Goal: Transaction & Acquisition: Obtain resource

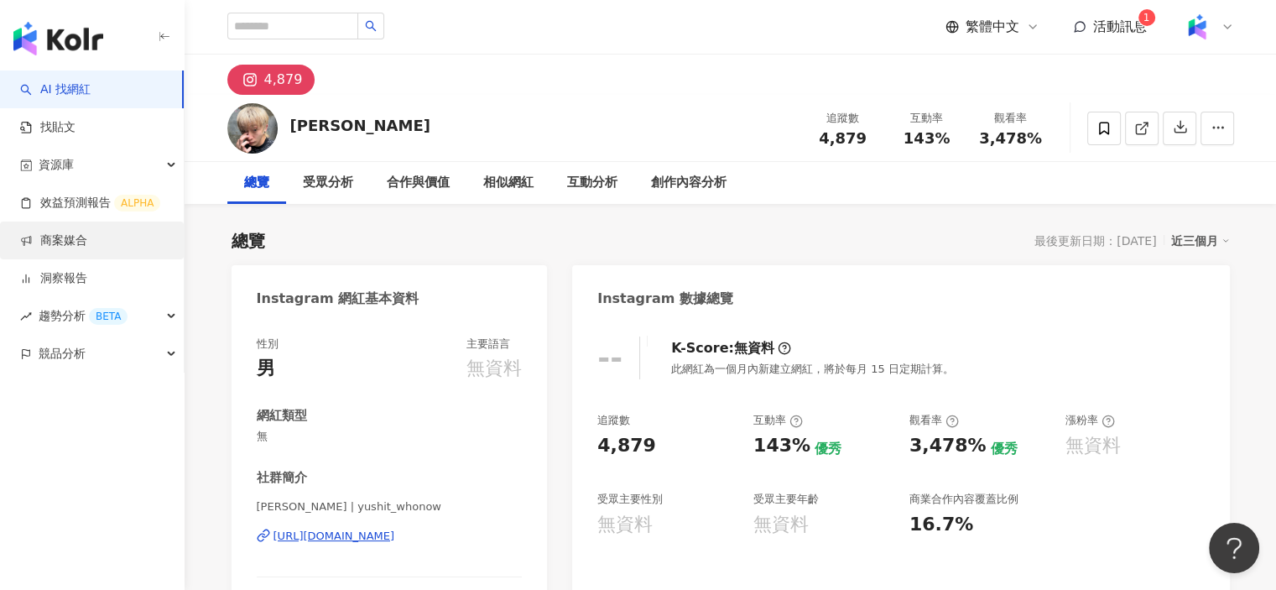
click at [77, 234] on link "商案媒合" at bounding box center [53, 240] width 67 height 17
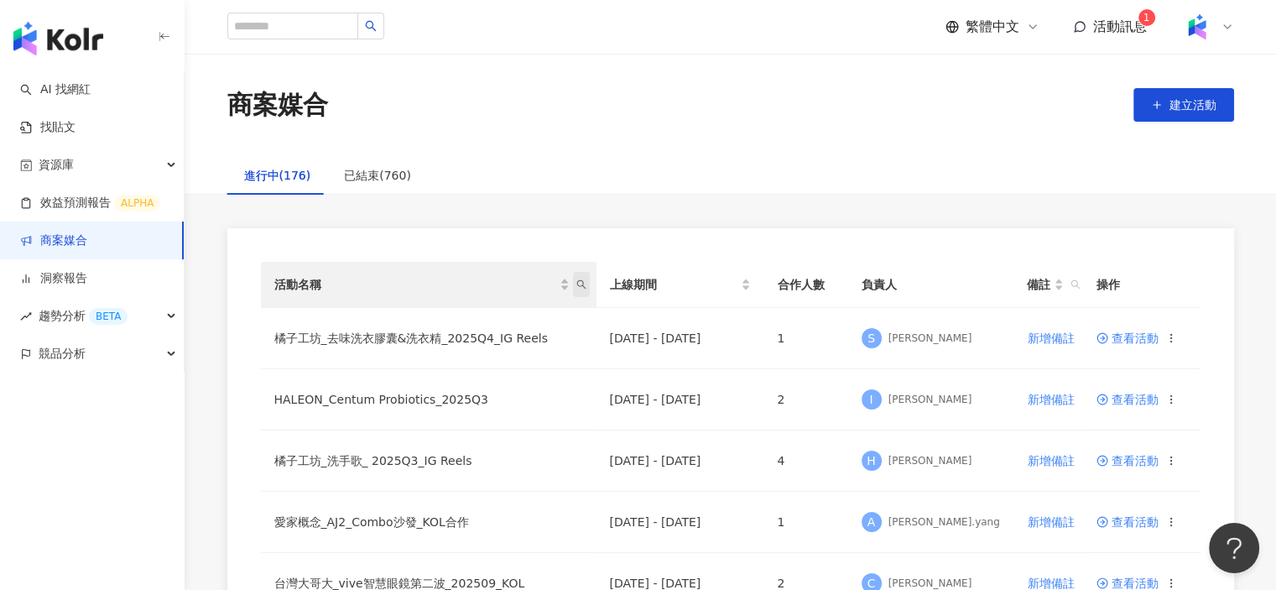
click at [581, 286] on icon "search" at bounding box center [581, 284] width 10 height 10
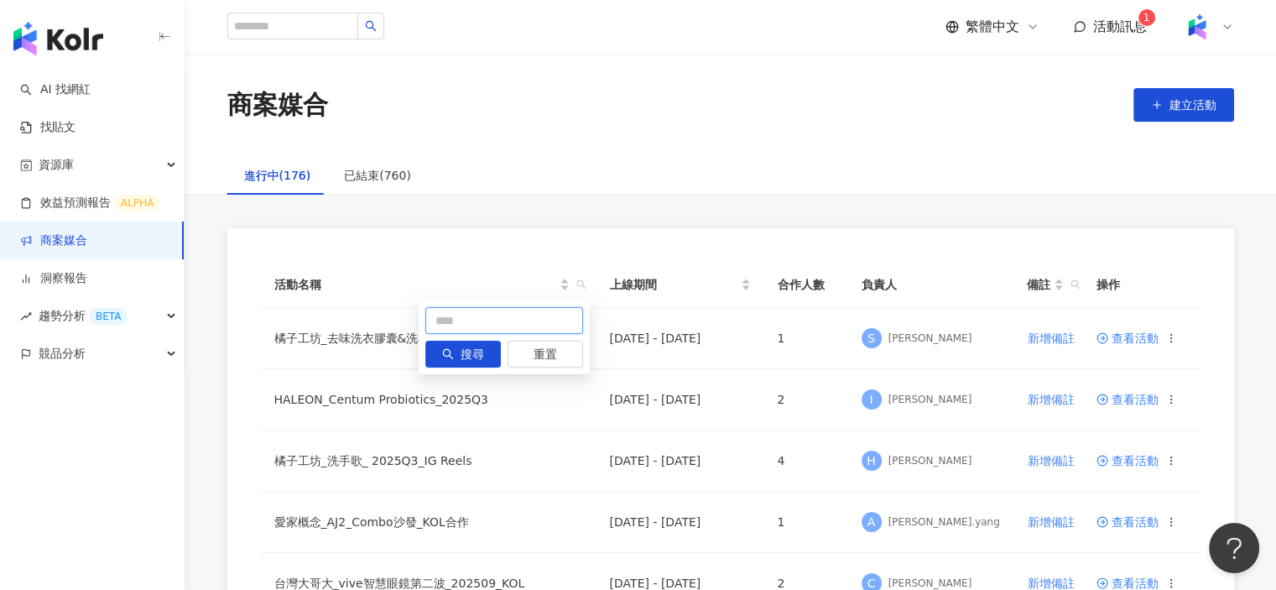
click at [469, 324] on input "text" at bounding box center [504, 320] width 158 height 27
type input "*******"
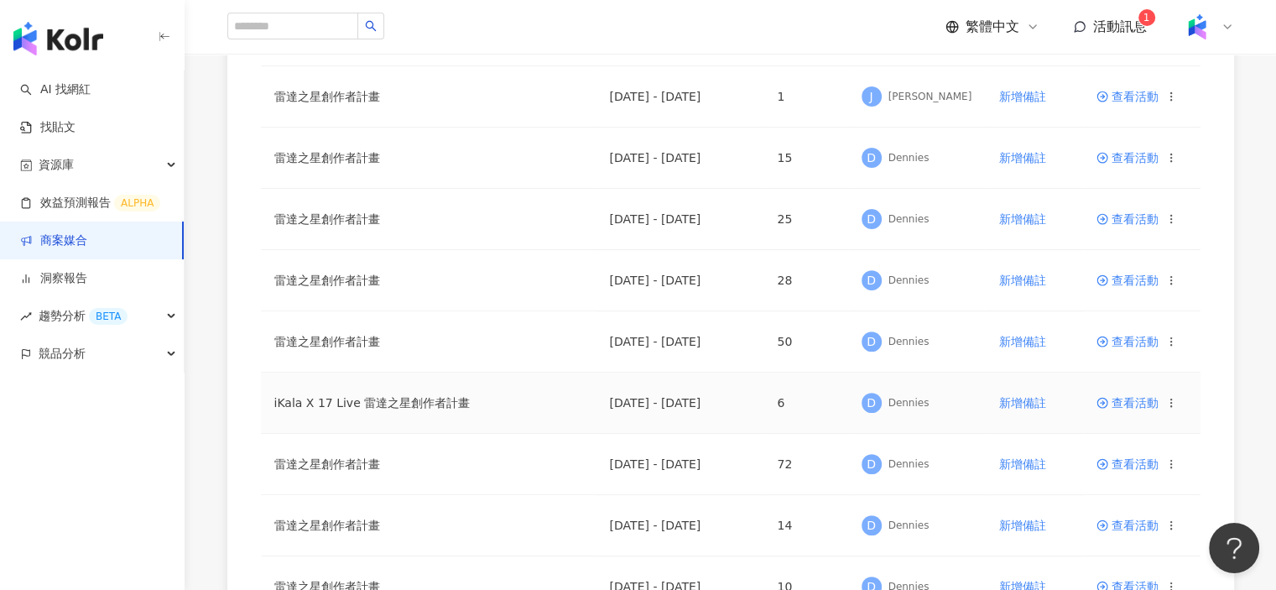
scroll to position [587, 0]
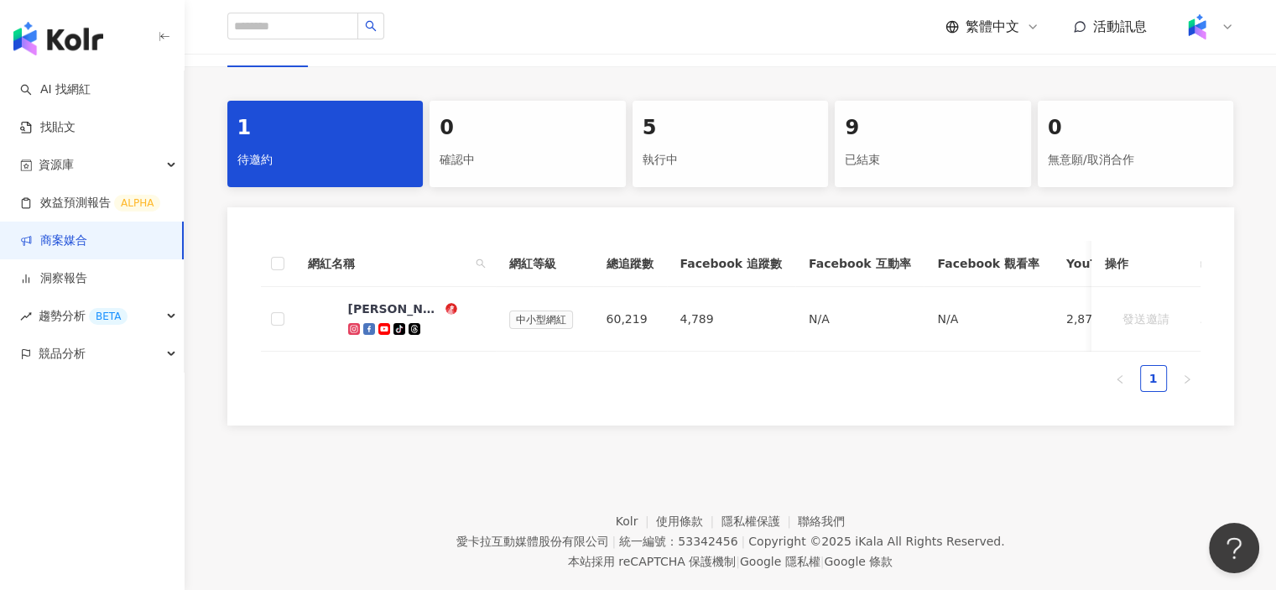
scroll to position [336, 0]
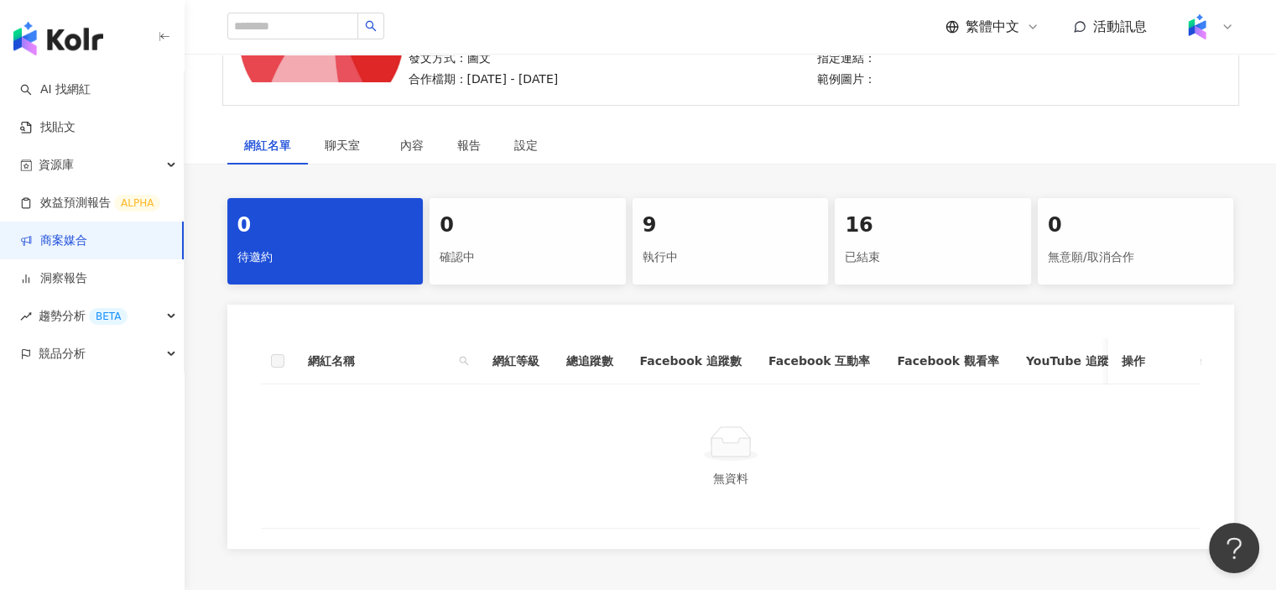
scroll to position [252, 0]
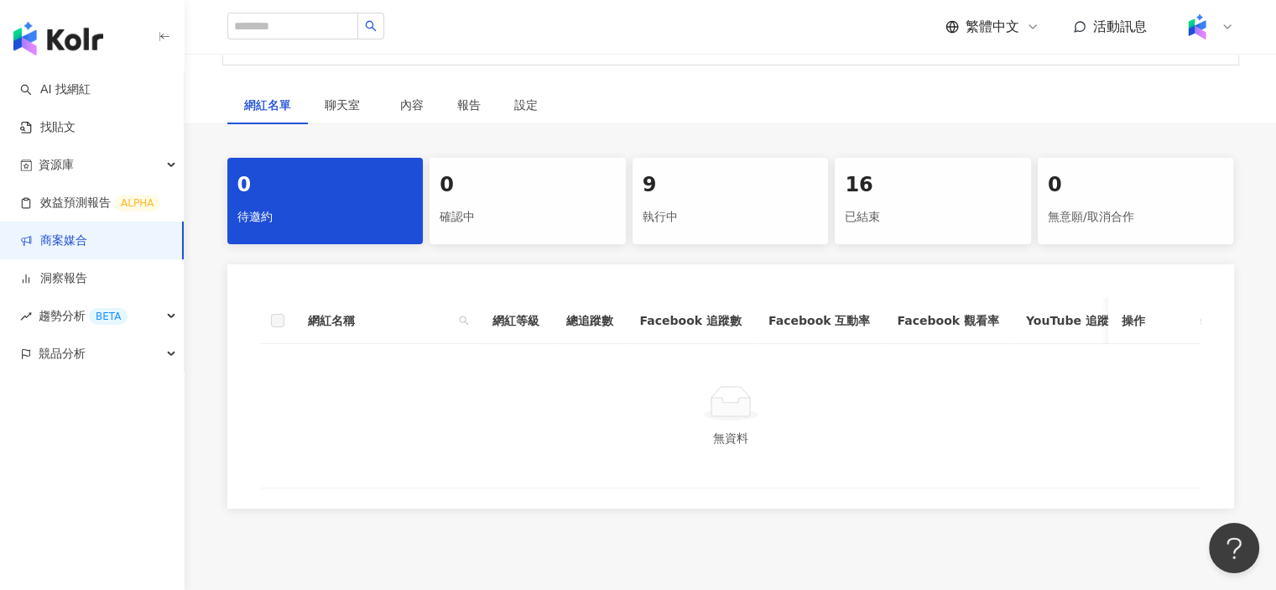
click at [725, 190] on div "9" at bounding box center [731, 185] width 176 height 29
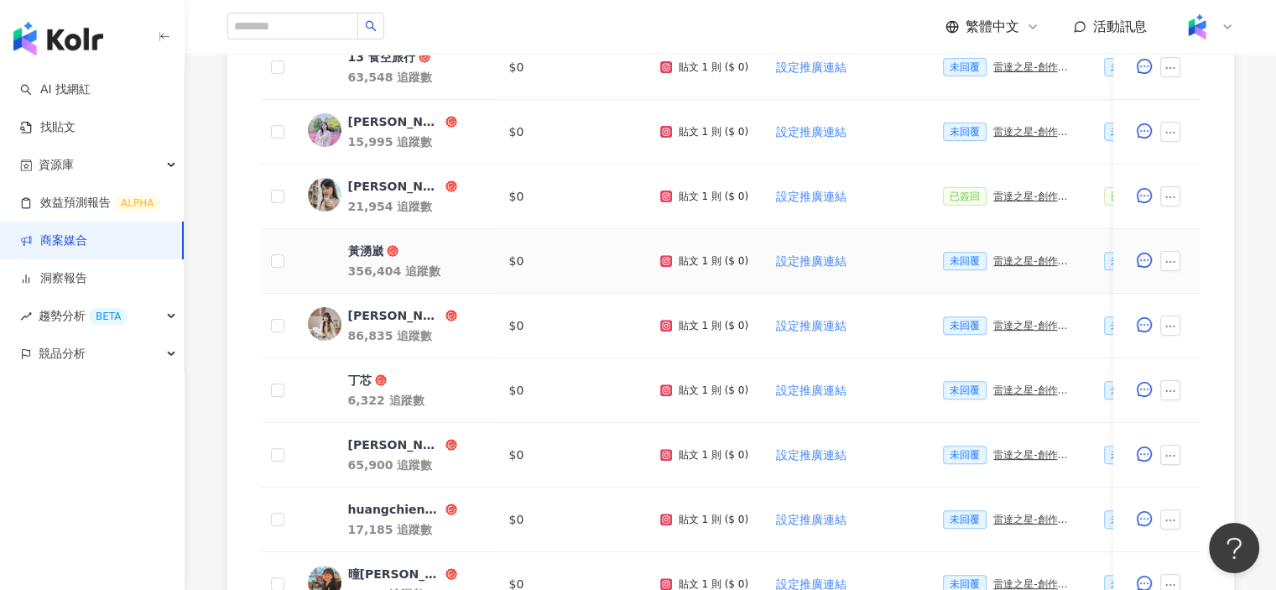
scroll to position [671, 0]
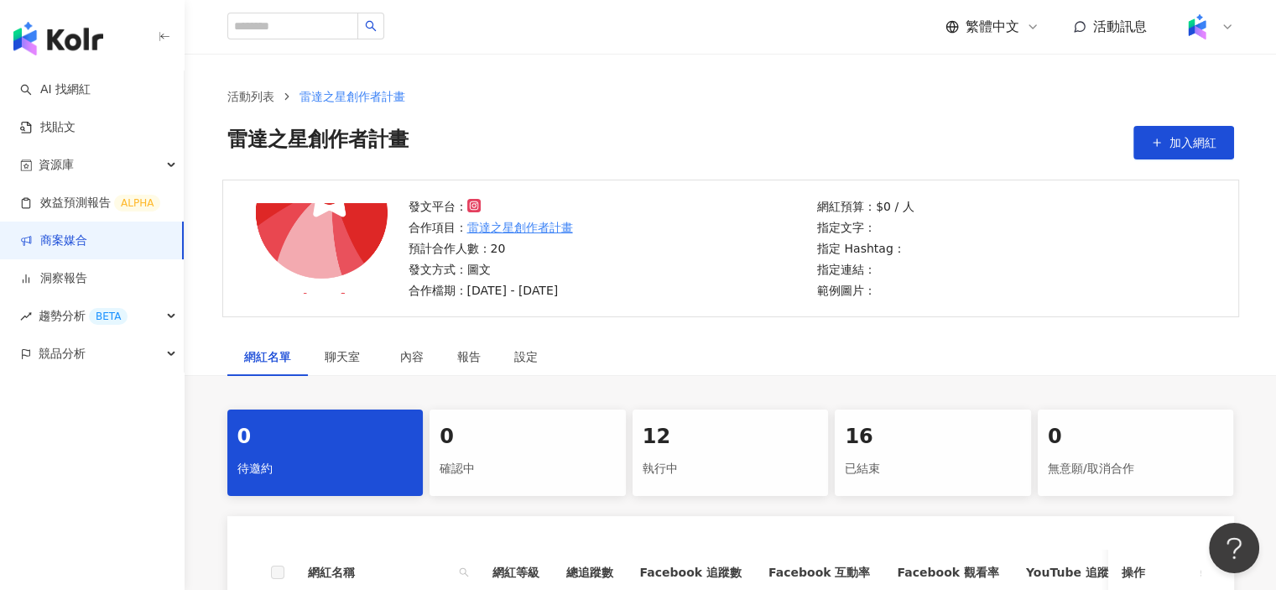
click at [769, 465] on div "執行中" at bounding box center [731, 469] width 176 height 29
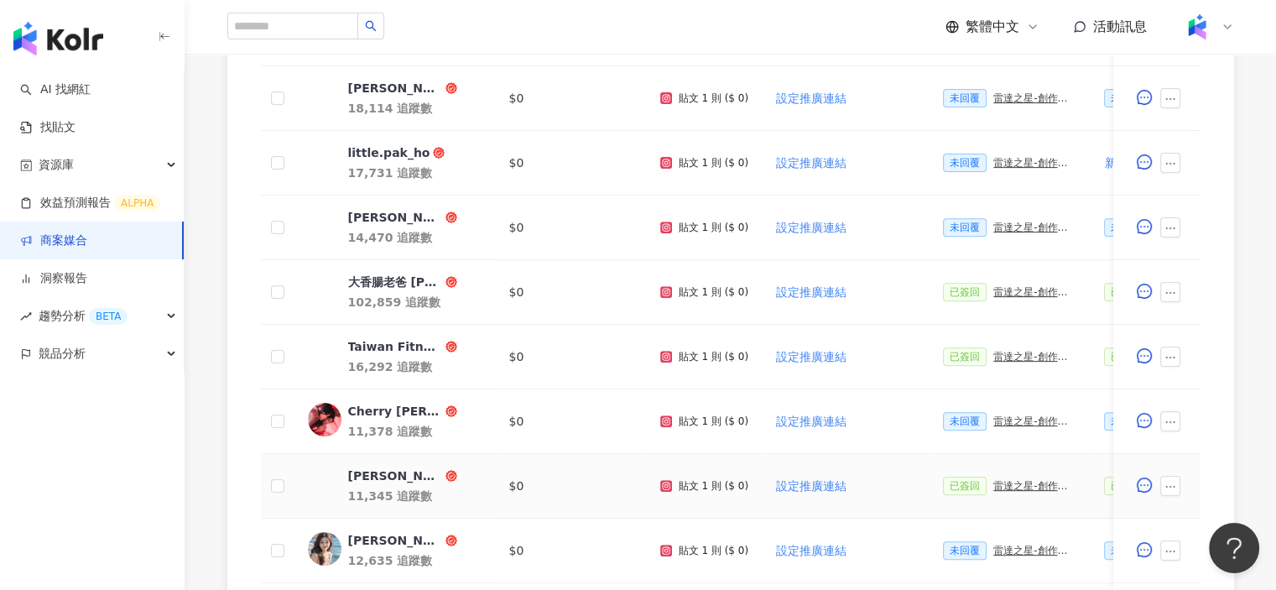
scroll to position [489, 0]
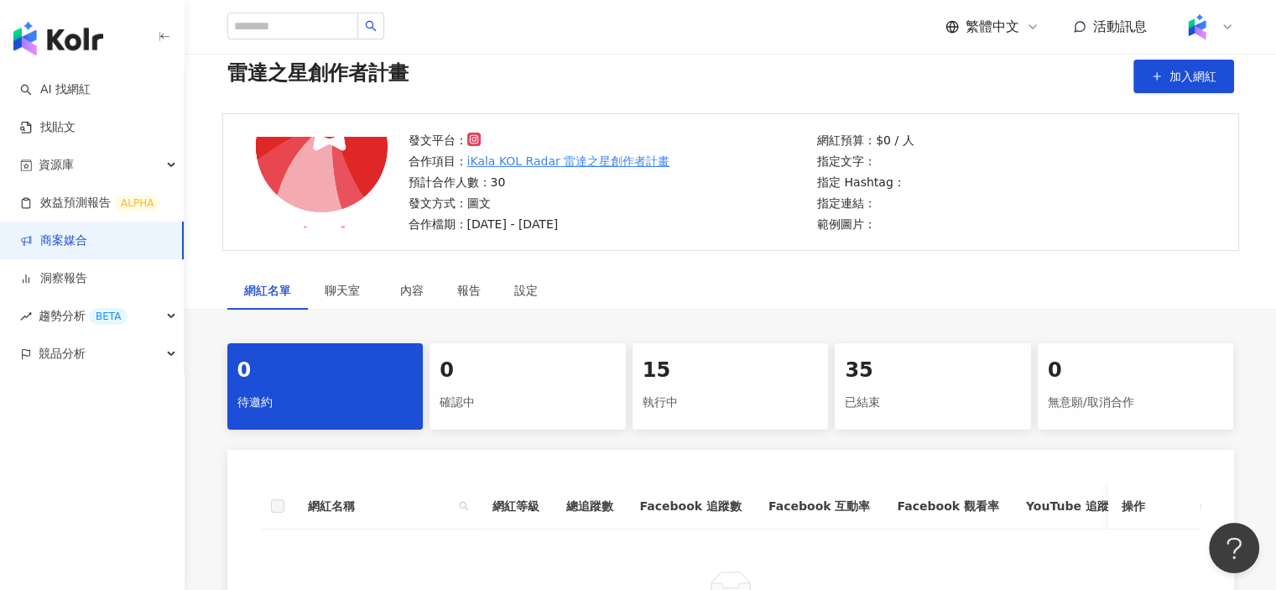
scroll to position [168, 0]
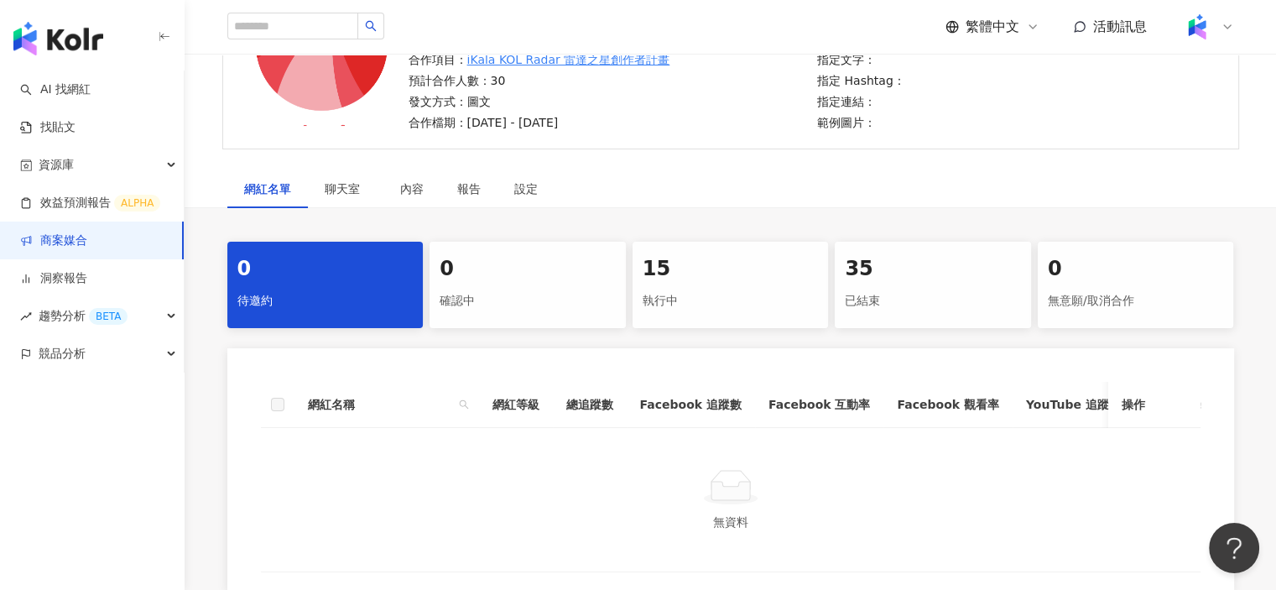
click at [755, 289] on div "執行中" at bounding box center [731, 301] width 176 height 29
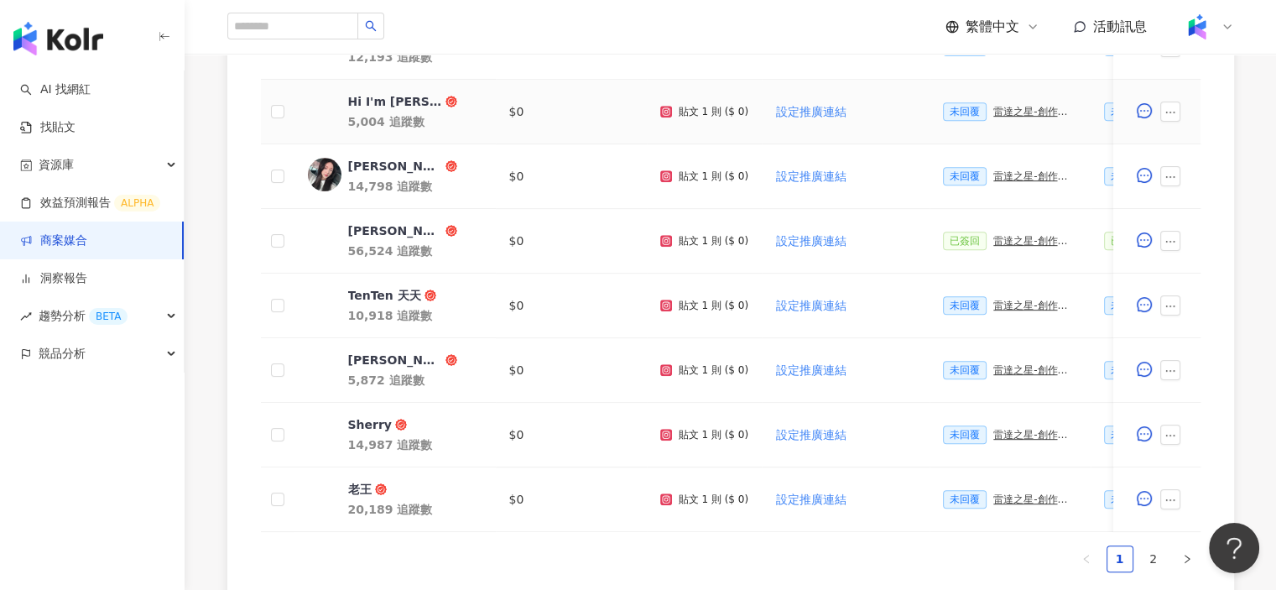
scroll to position [755, 0]
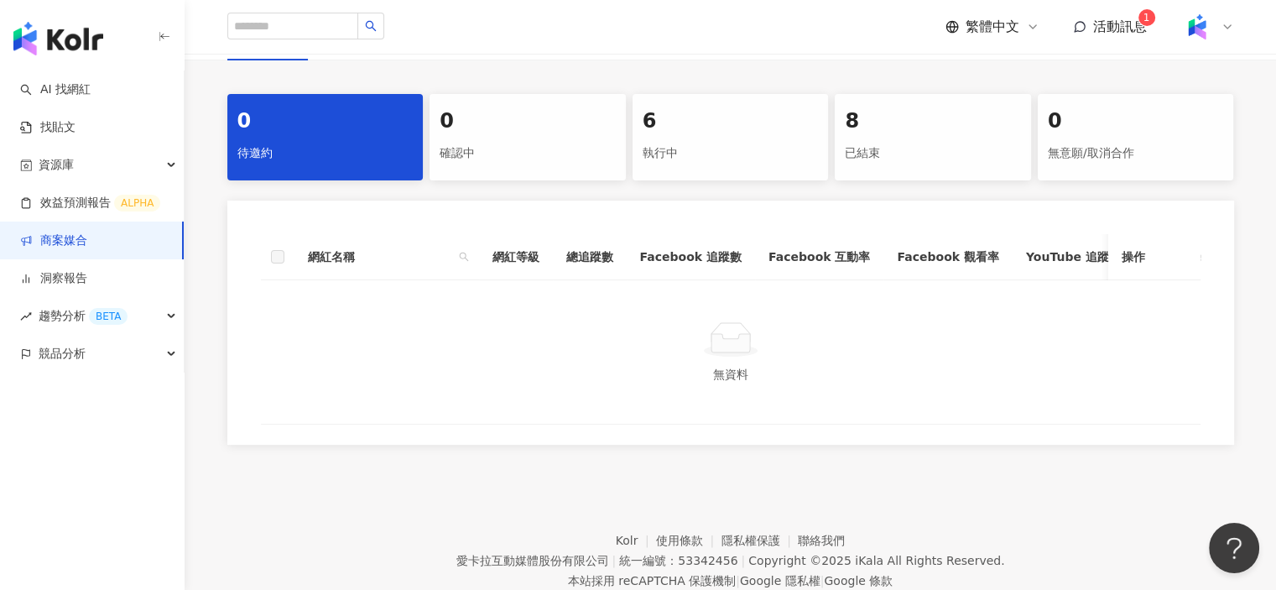
scroll to position [336, 0]
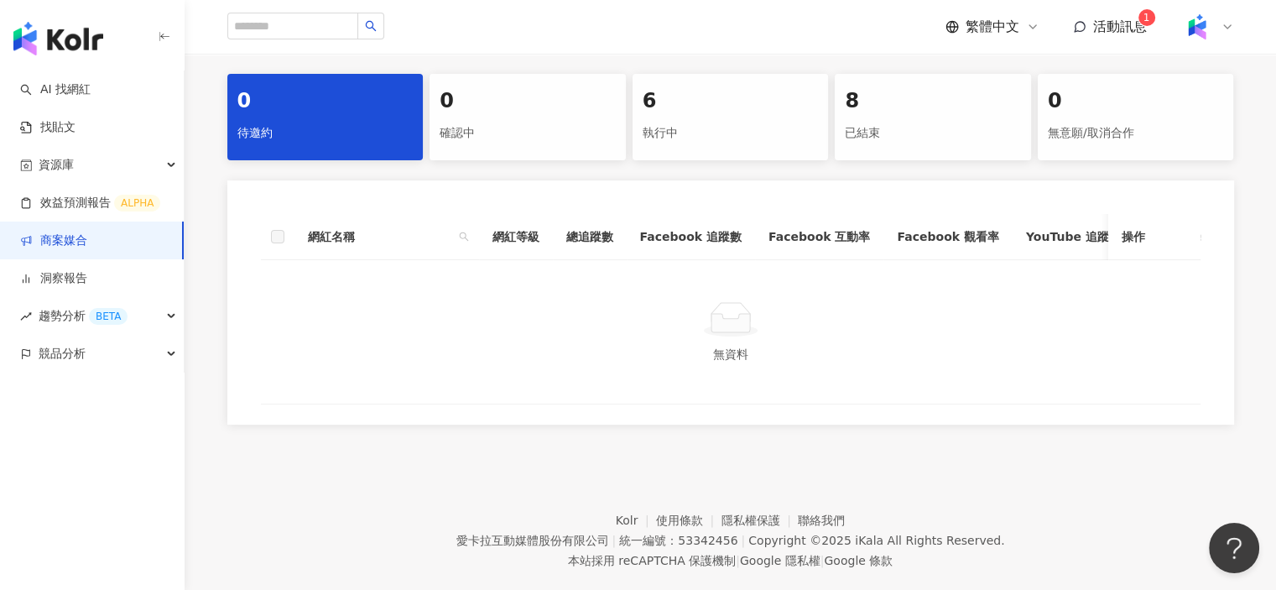
click at [706, 137] on div "執行中" at bounding box center [731, 133] width 176 height 29
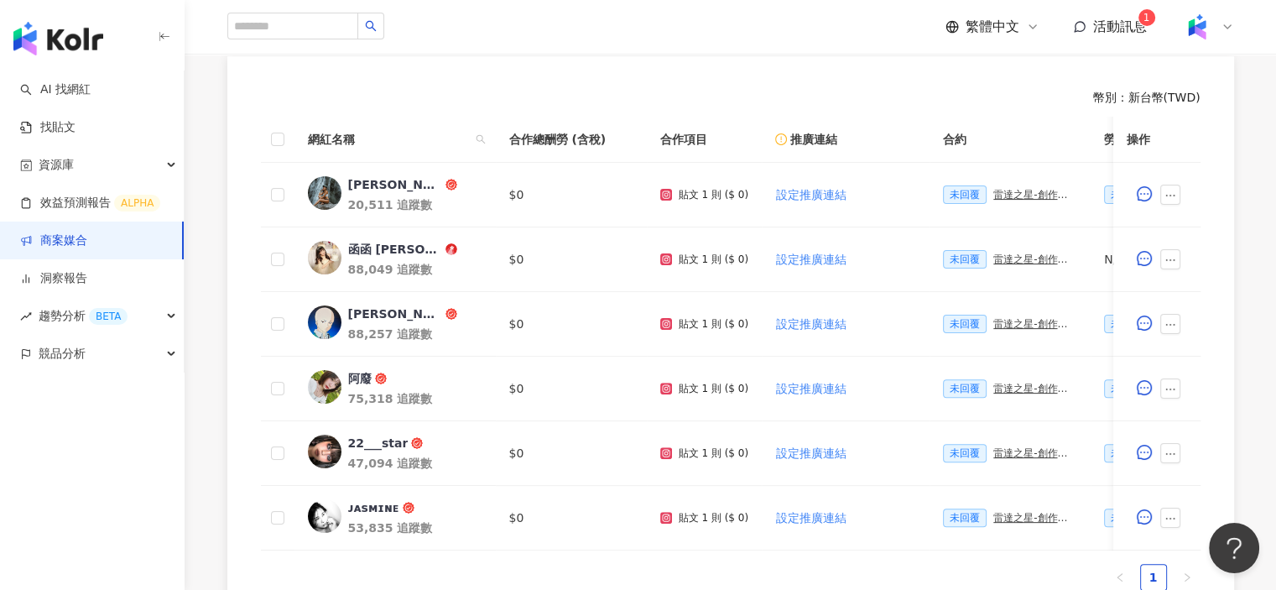
scroll to position [503, 0]
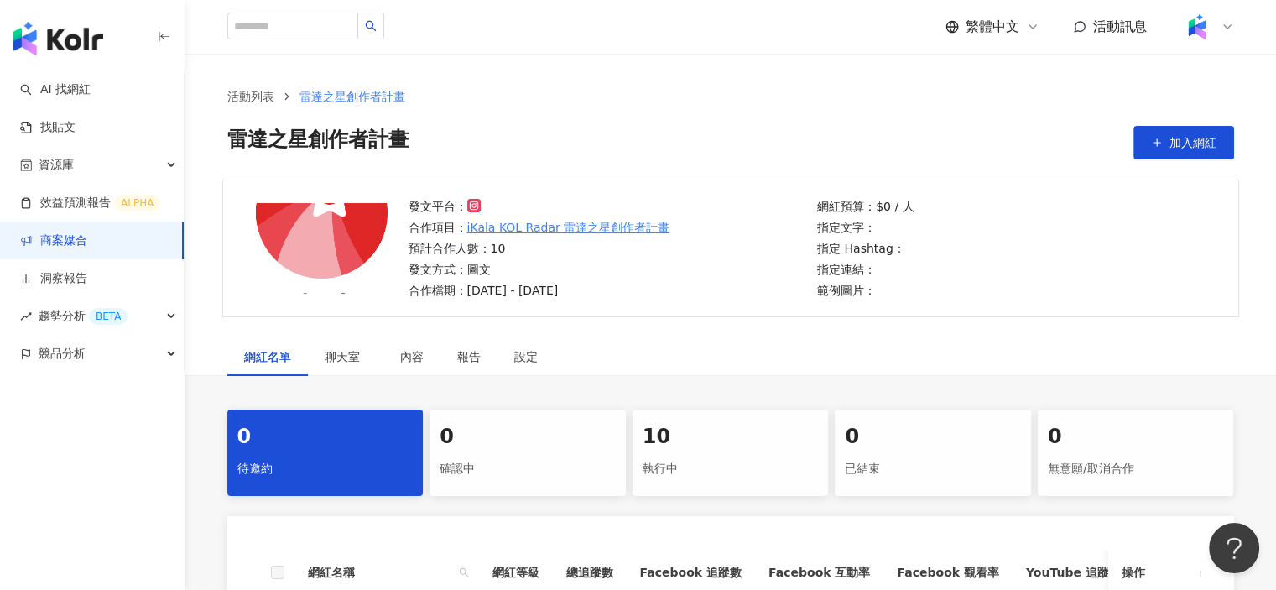
click at [775, 419] on div "10 執行中" at bounding box center [731, 452] width 196 height 86
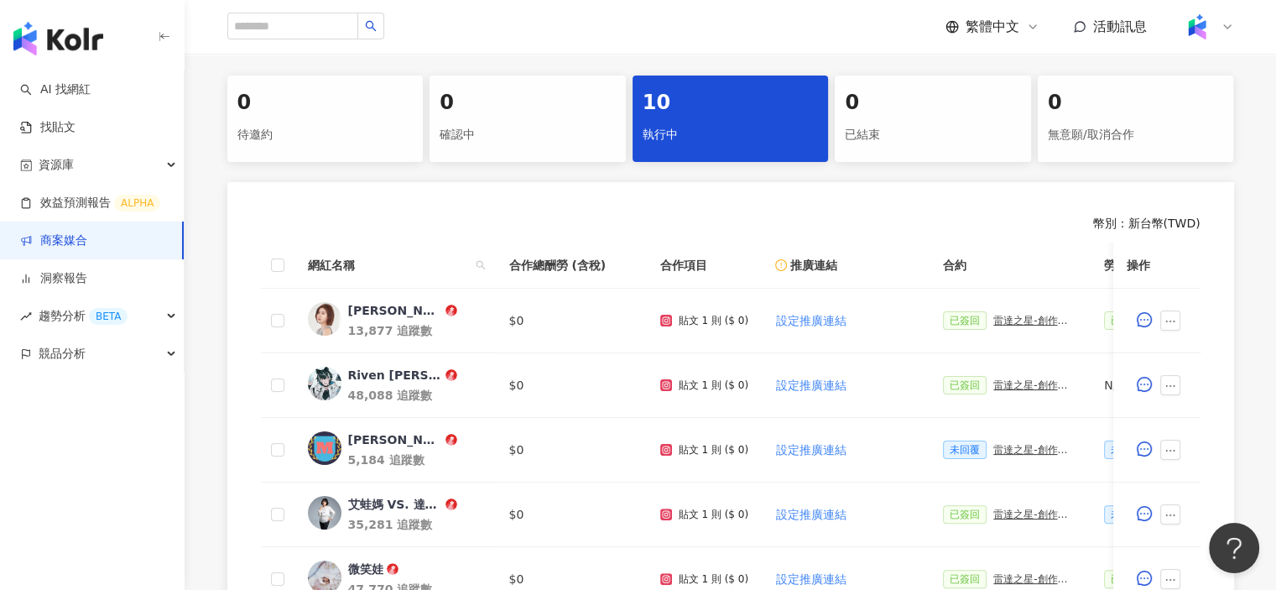
scroll to position [336, 0]
click at [852, 174] on div "0 待邀約 0 確認中 10 執行中 0 已結束 0 無意願/取消合作 幣別 ： 新台幣 ( TWD ) 網紅名稱 合作總酬勞 (含稅) 合作項目 推廣連結 …" at bounding box center [731, 540] width 1074 height 933
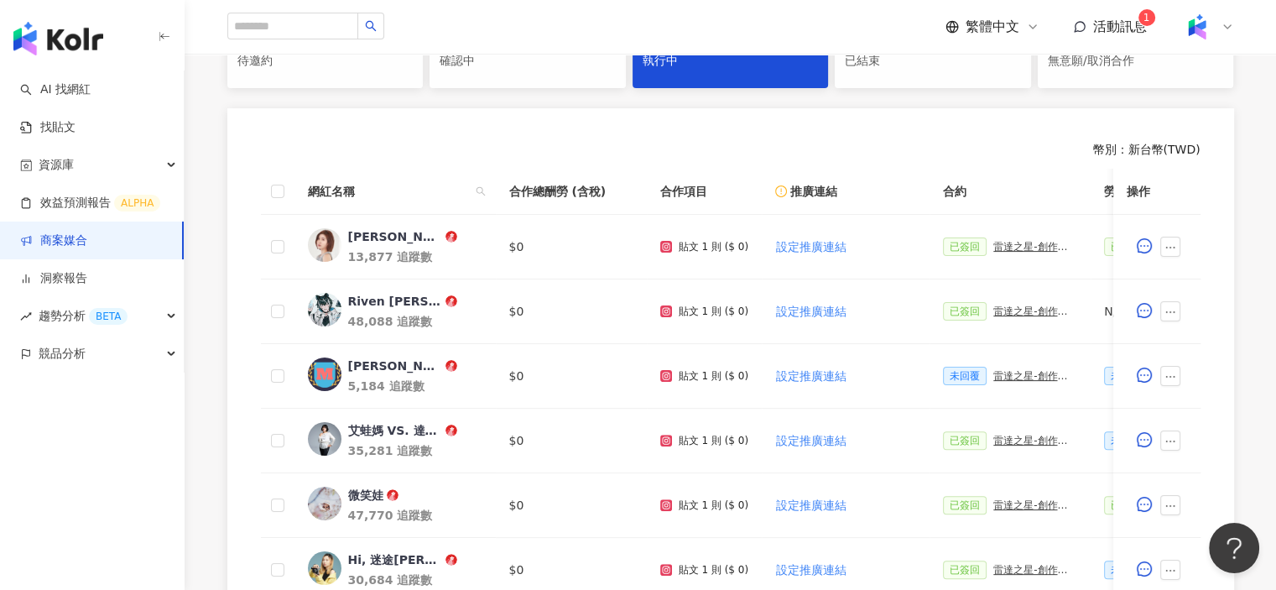
scroll to position [413, 0]
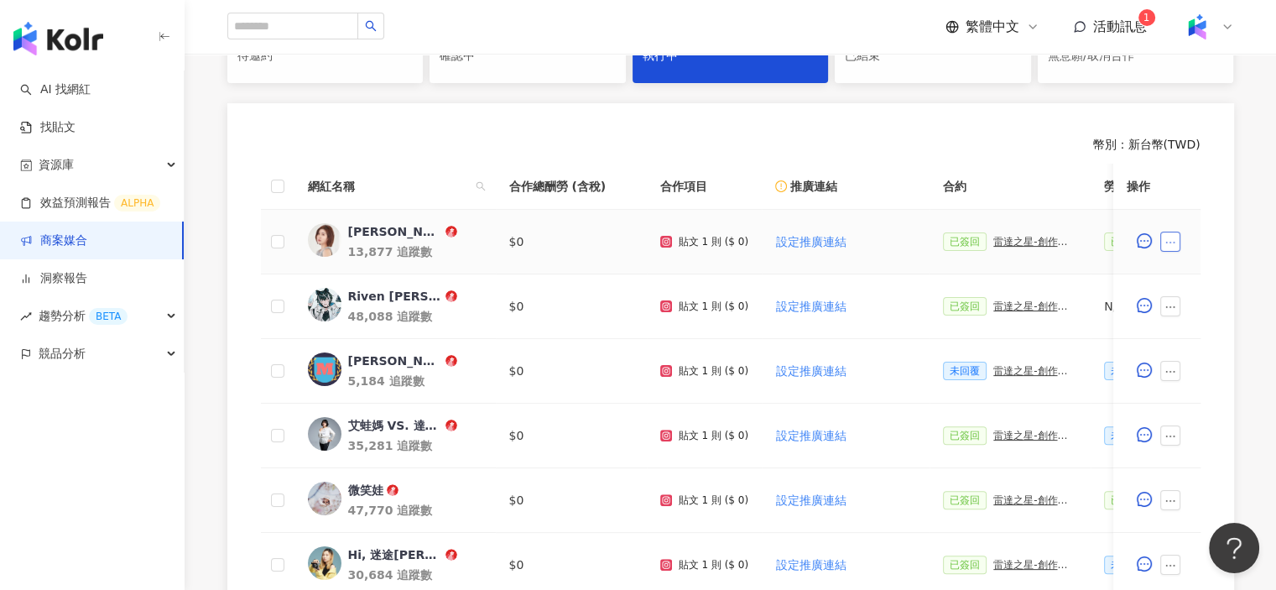
click at [1177, 241] on button "button" at bounding box center [1170, 242] width 20 height 20
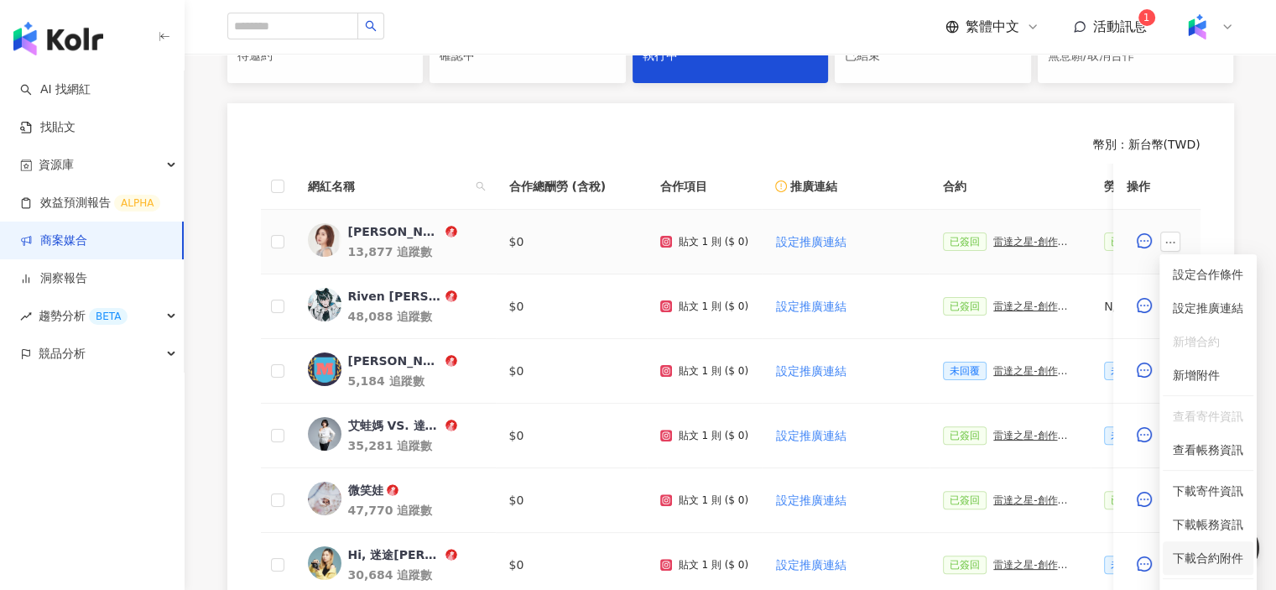
click at [1201, 553] on span "下載合約附件" at bounding box center [1208, 558] width 70 height 18
